Goal: Complete application form

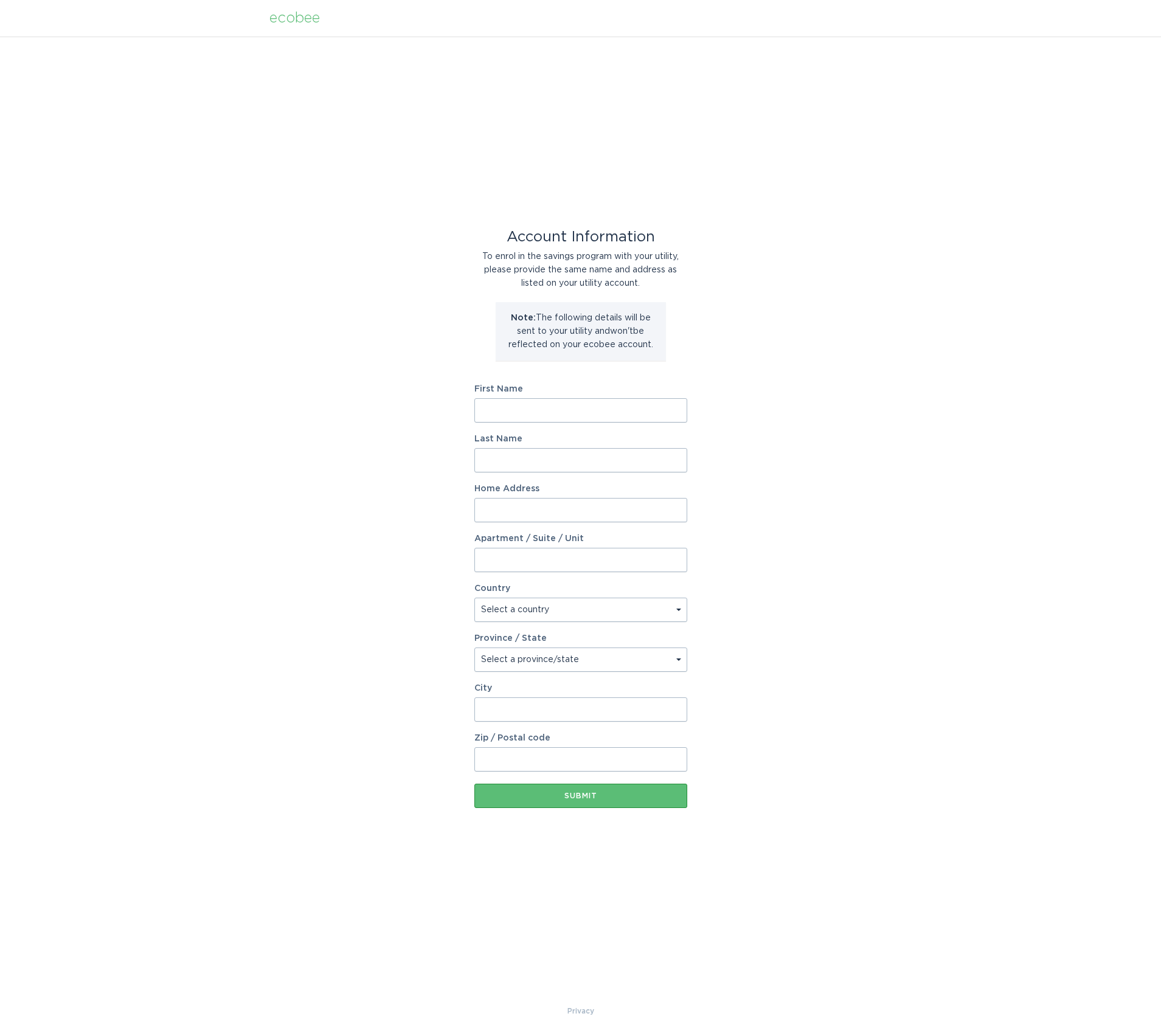
click at [589, 402] on input "First Name" at bounding box center [580, 410] width 213 height 24
click at [588, 411] on input "First Name" at bounding box center [580, 410] width 213 height 24
type input "william"
drag, startPoint x: 543, startPoint y: 416, endPoint x: 526, endPoint y: 461, distance: 48.1
click at [545, 416] on input "william" at bounding box center [580, 410] width 213 height 24
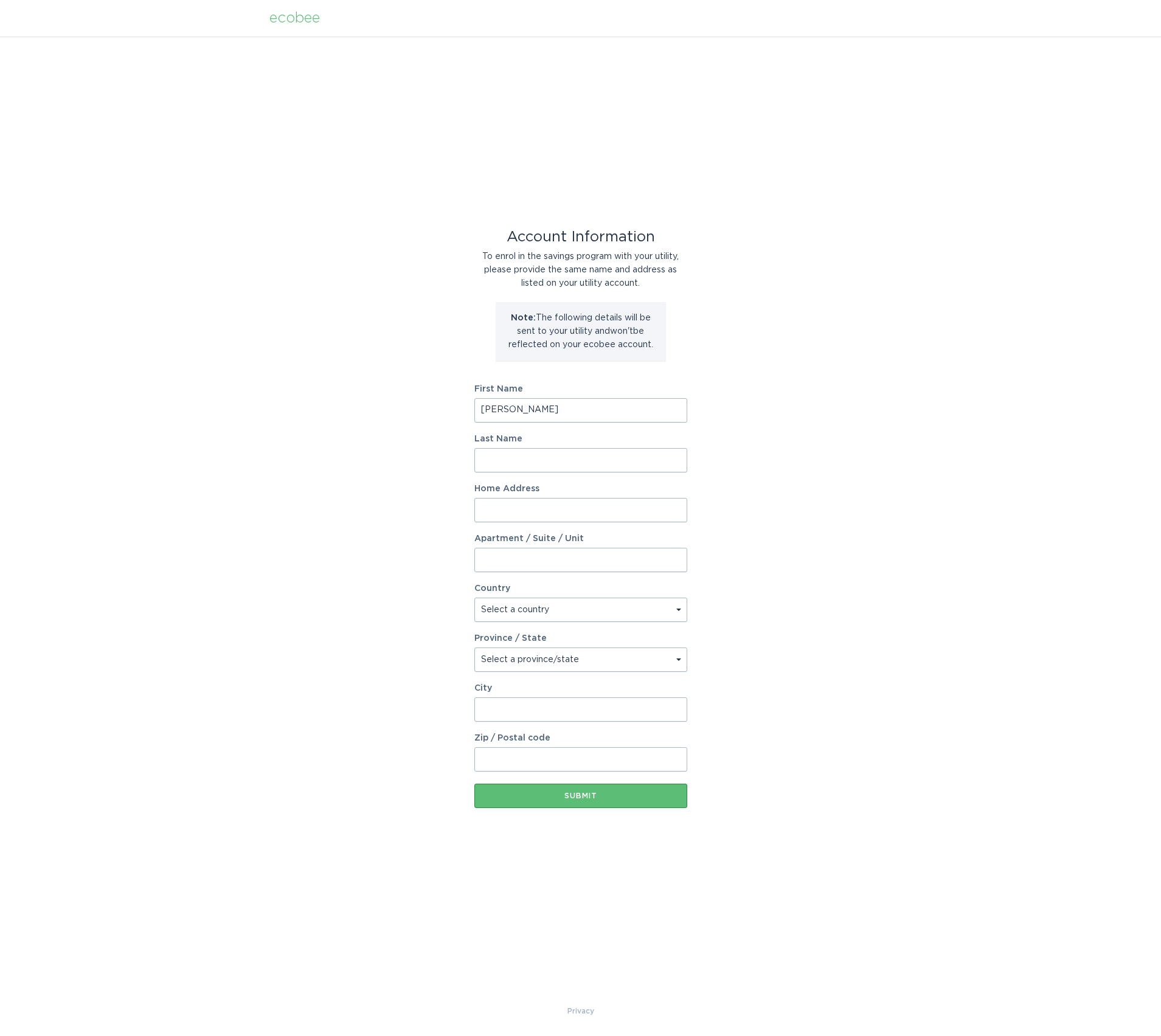
click at [526, 463] on input "Last Name" at bounding box center [580, 460] width 213 height 24
type input "garner"
click at [509, 506] on input "Home Address" at bounding box center [580, 509] width 213 height 24
click at [490, 505] on input "6480" at bounding box center [580, 509] width 213 height 24
click at [516, 506] on input "6780" at bounding box center [580, 509] width 213 height 24
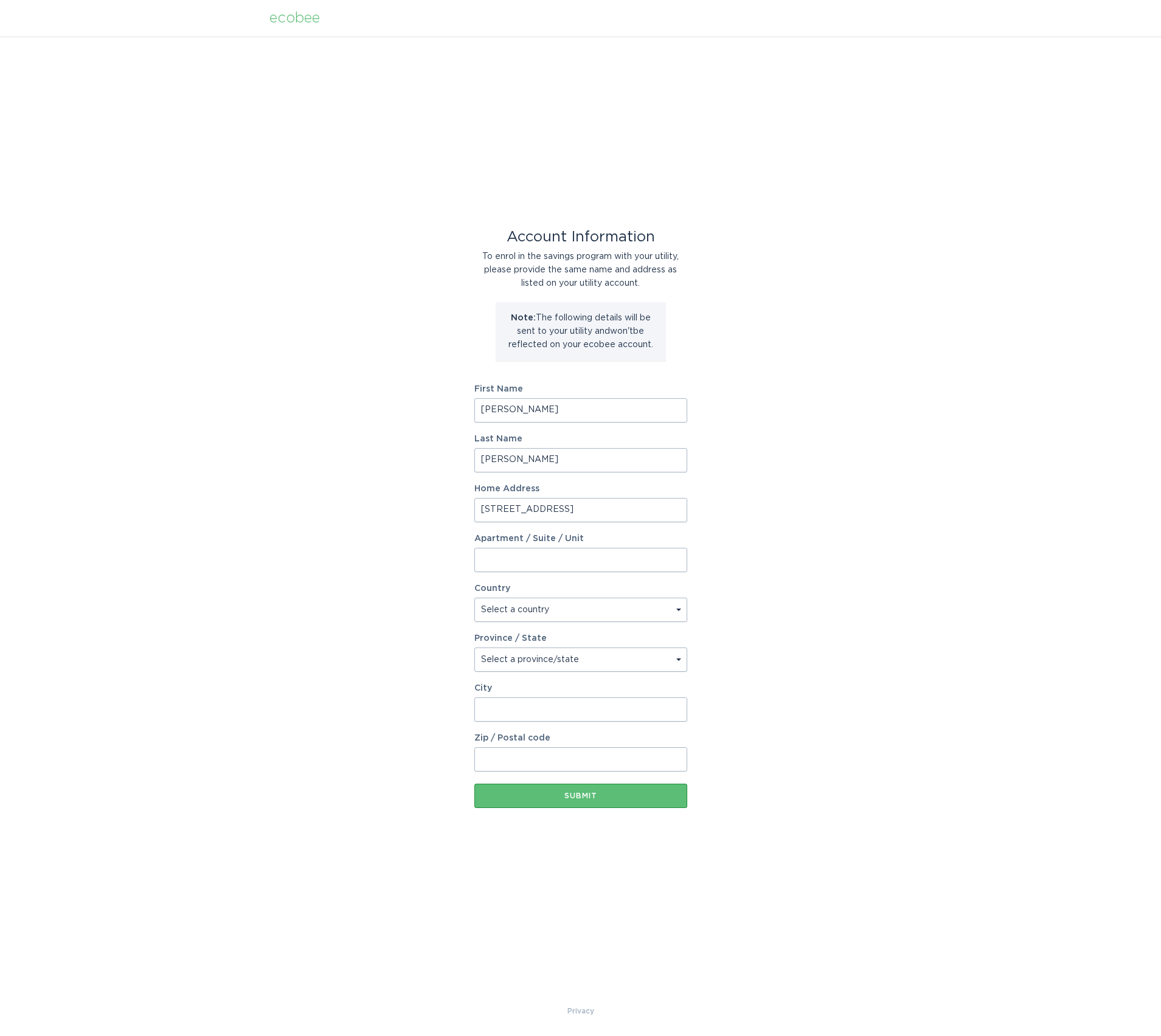
type input "6780 Old vincennes Road"
click at [577, 617] on select "Select a country Canada USA" at bounding box center [580, 609] width 213 height 24
select select "US"
click at [474, 597] on select "Select a country Canada USA" at bounding box center [580, 609] width 213 height 24
click at [505, 661] on select "Select a province/state Alabama Alaska American Samoa Arizona Arkansas Californ…" at bounding box center [580, 659] width 213 height 24
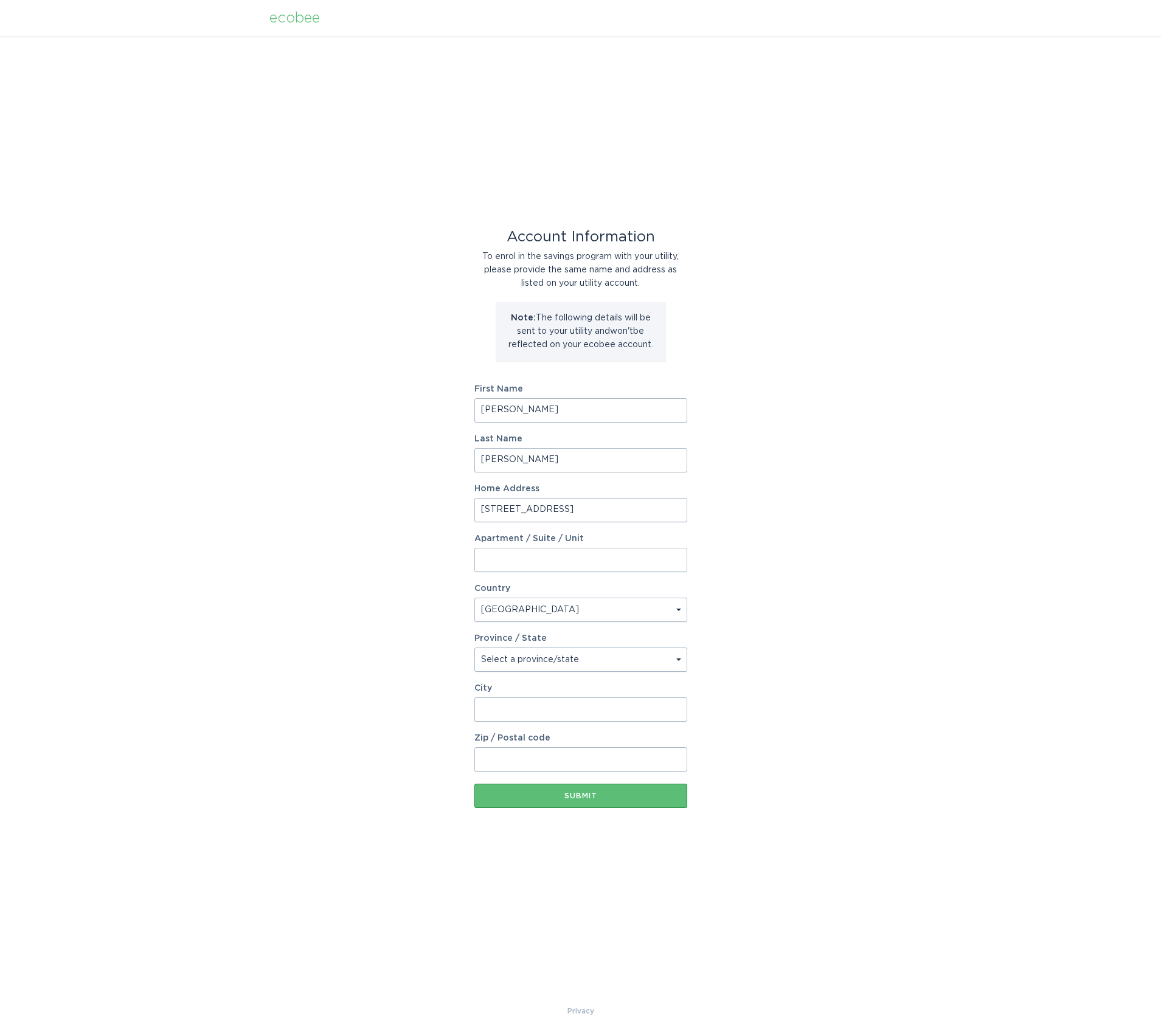
select select "IN"
click at [474, 648] on select "Select a province/state Alabama Alaska American Samoa Arizona Arkansas Californ…" at bounding box center [580, 659] width 213 height 24
click at [560, 716] on input "City" at bounding box center [580, 709] width 213 height 24
type input "floyds knobs"
type input "apt 102"
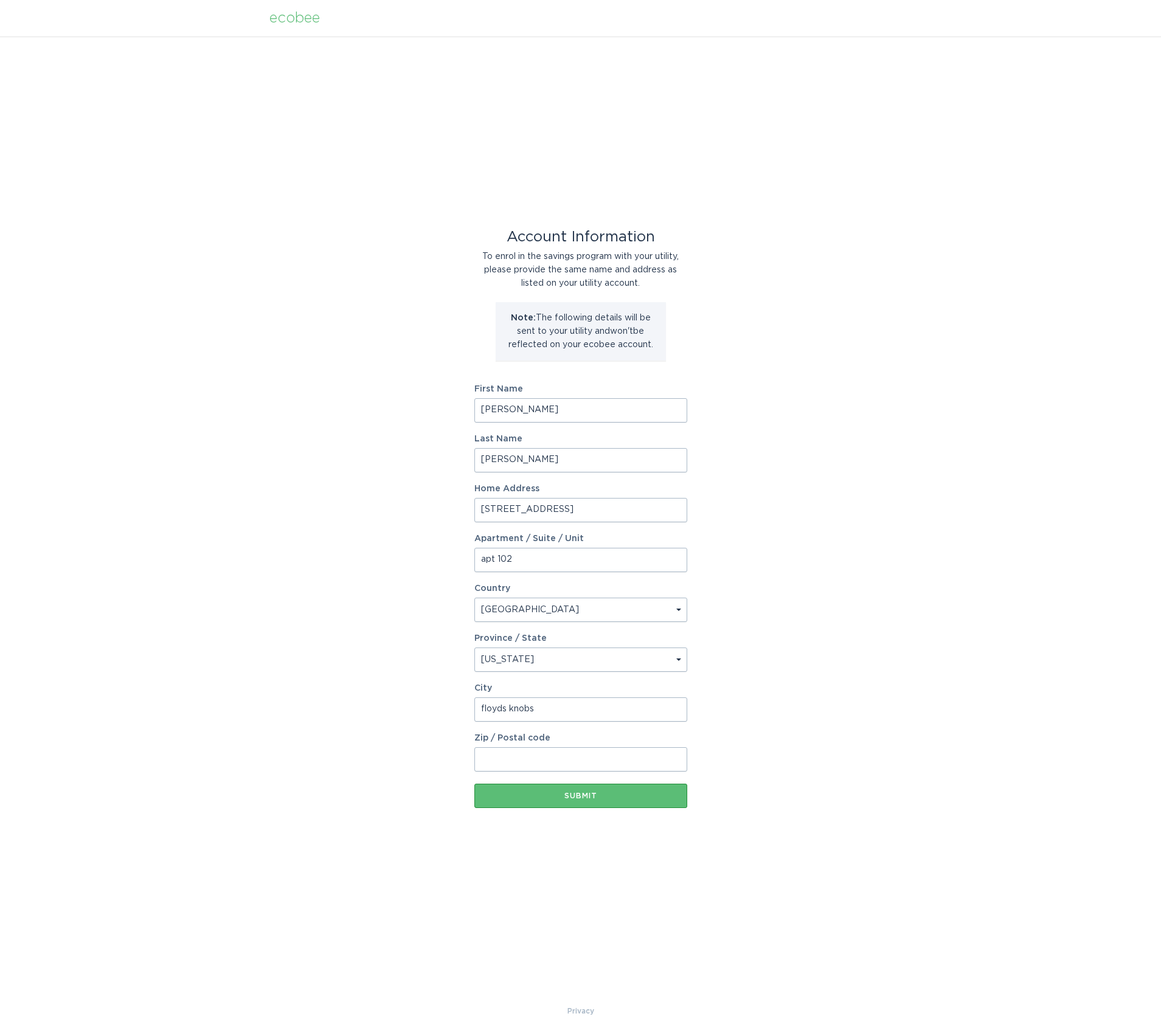
type input "47119"
drag, startPoint x: 521, startPoint y: 561, endPoint x: 345, endPoint y: 549, distance: 176.4
click at [345, 549] on div "Account Information To enrol in the savings program with your utility, please p…" at bounding box center [580, 520] width 1161 height 968
click at [582, 796] on div "Submit" at bounding box center [580, 795] width 200 height 7
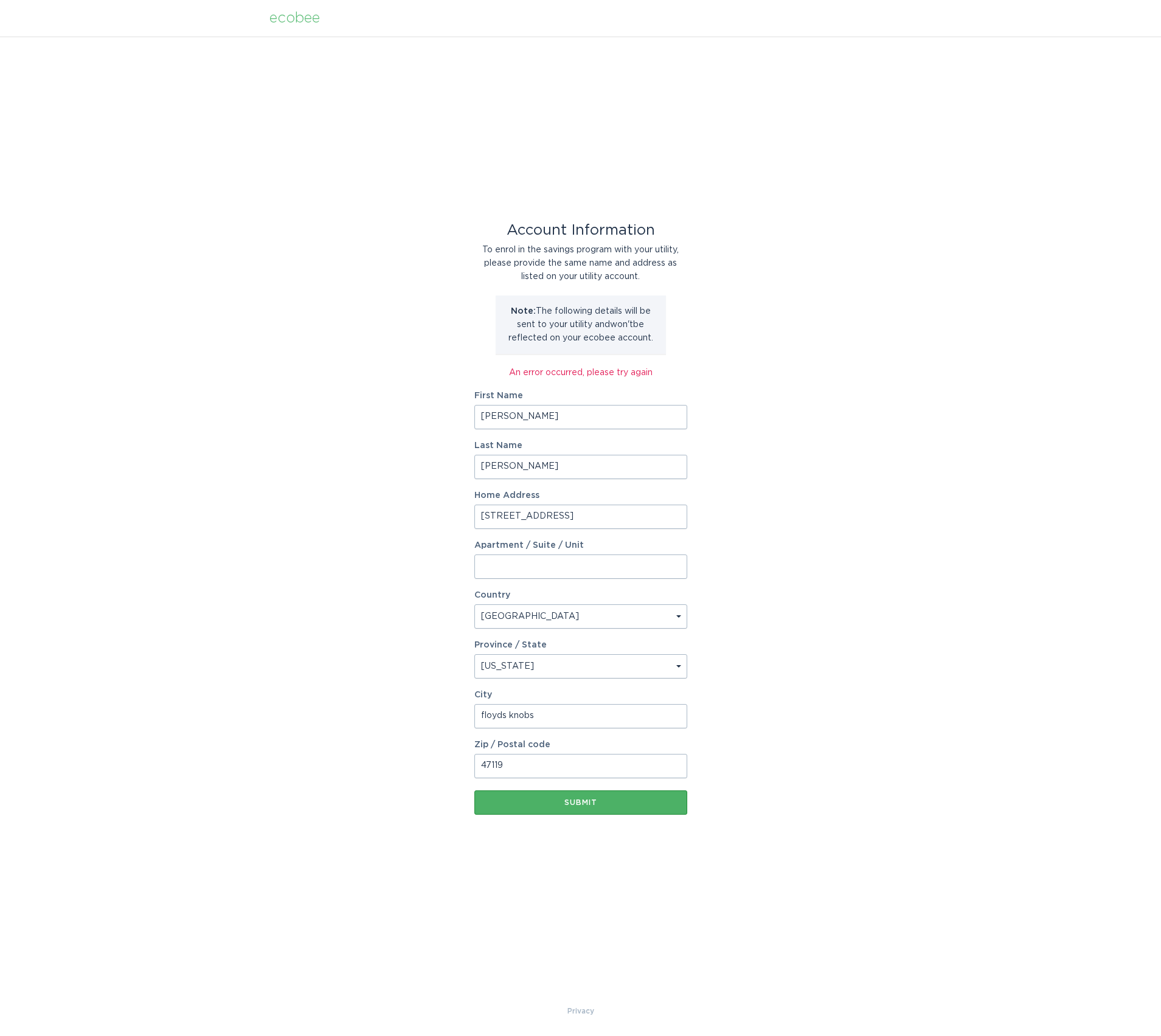
click at [622, 792] on button "Submit" at bounding box center [580, 802] width 213 height 24
drag, startPoint x: 555, startPoint y: 415, endPoint x: 573, endPoint y: 429, distance: 22.8
click at [556, 419] on input "william" at bounding box center [580, 416] width 213 height 24
click at [519, 473] on input "garner" at bounding box center [580, 467] width 213 height 24
click at [560, 799] on div "Submit" at bounding box center [580, 802] width 200 height 7
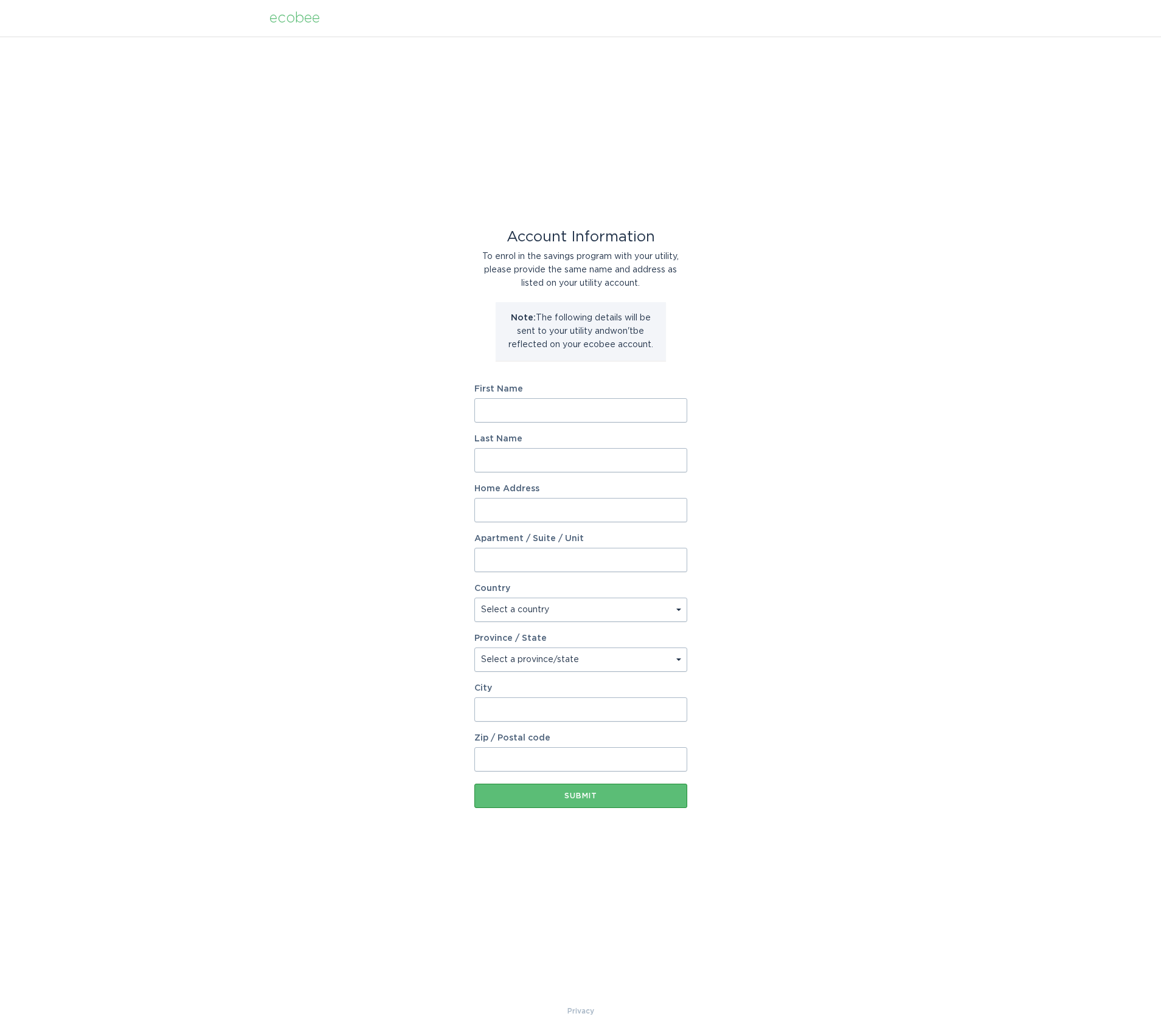
click at [510, 404] on input "First Name" at bounding box center [580, 410] width 213 height 24
click at [504, 409] on input "First Name" at bounding box center [580, 410] width 213 height 24
type input "william"
type input "garner"
type input "6780 Old Vincennes Rd"
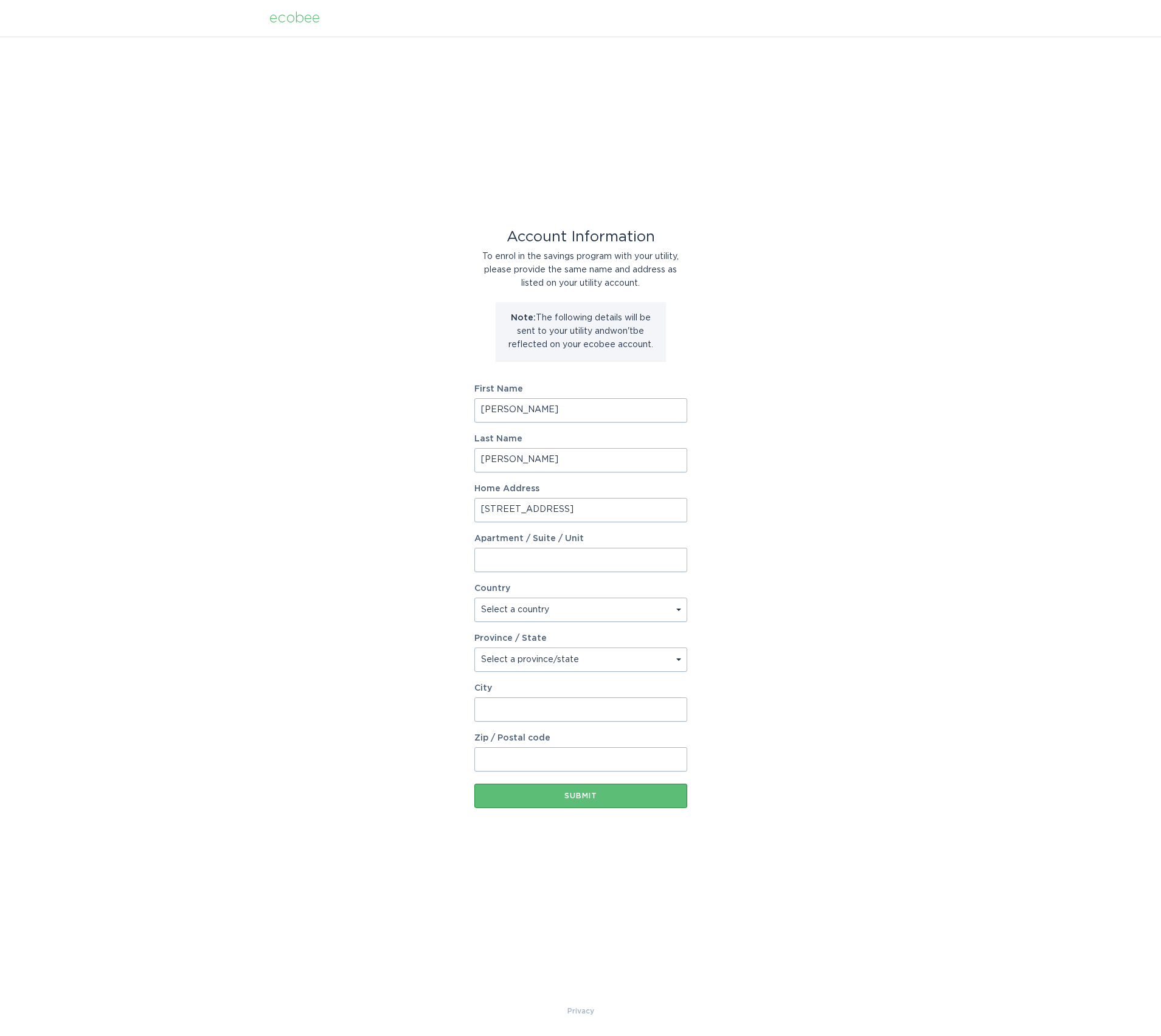
select select "US"
type input "Floyds Knobs"
type input "47119"
select select "IN"
click at [617, 802] on button "Submit" at bounding box center [580, 795] width 213 height 24
